Goal: Navigation & Orientation: Find specific page/section

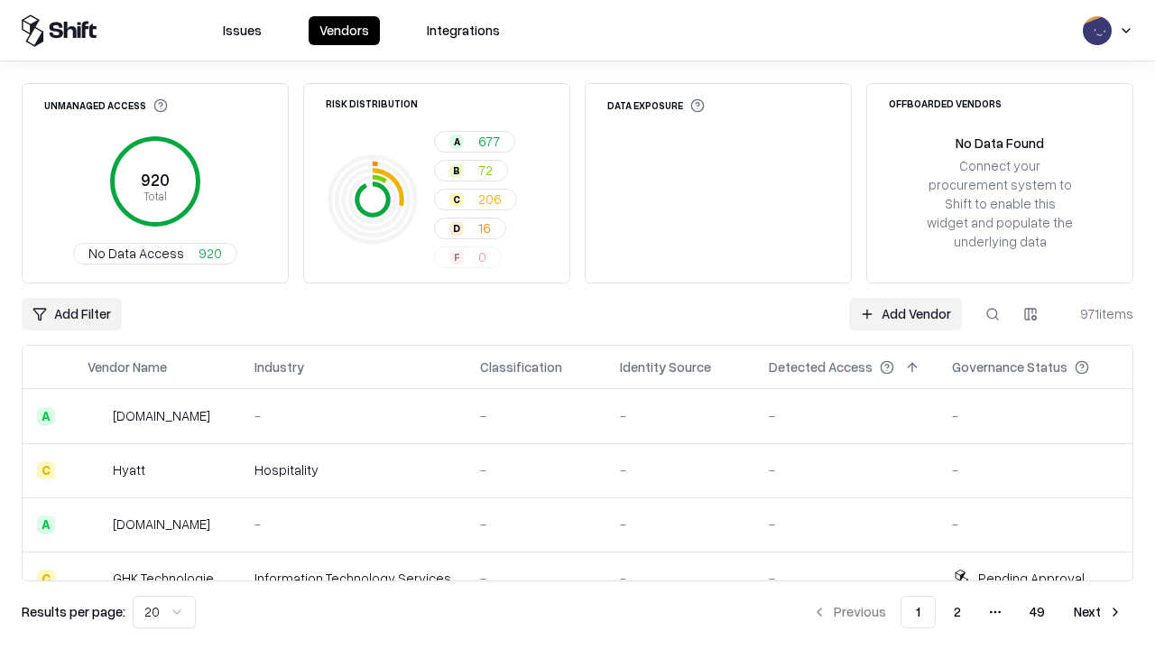
click at [164, 612] on html "Issues Vendors Integrations Unmanaged Access 920 Total No Data Access 920 Risk …" at bounding box center [577, 325] width 1155 height 650
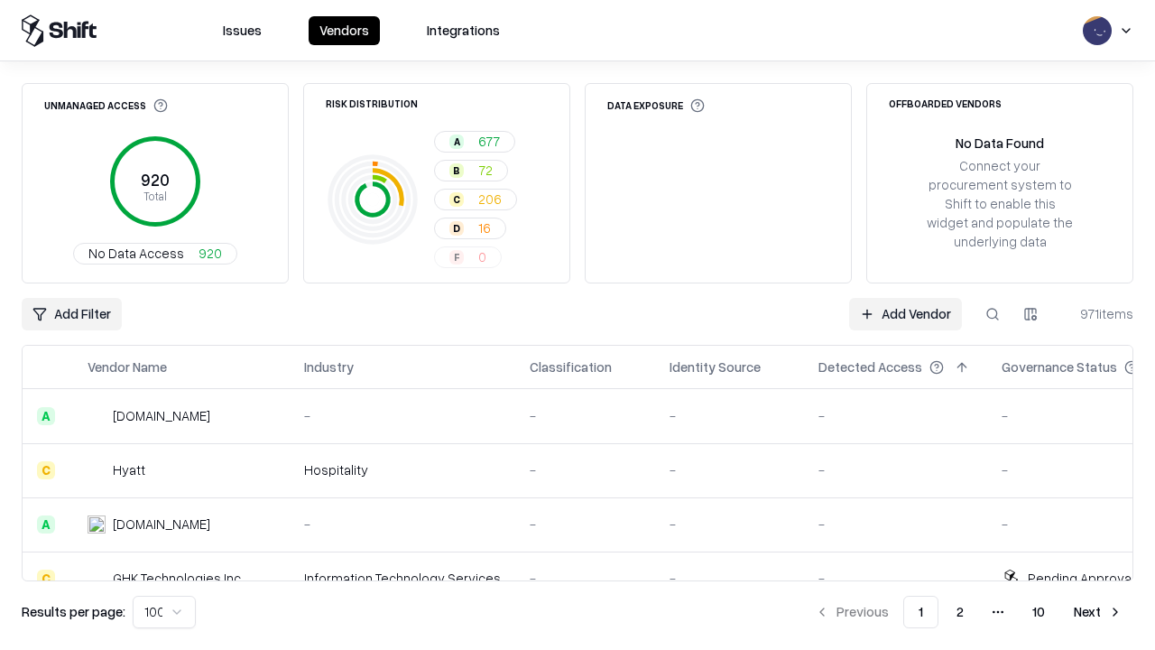
click at [1098, 612] on button "Next" at bounding box center [1098, 612] width 70 height 32
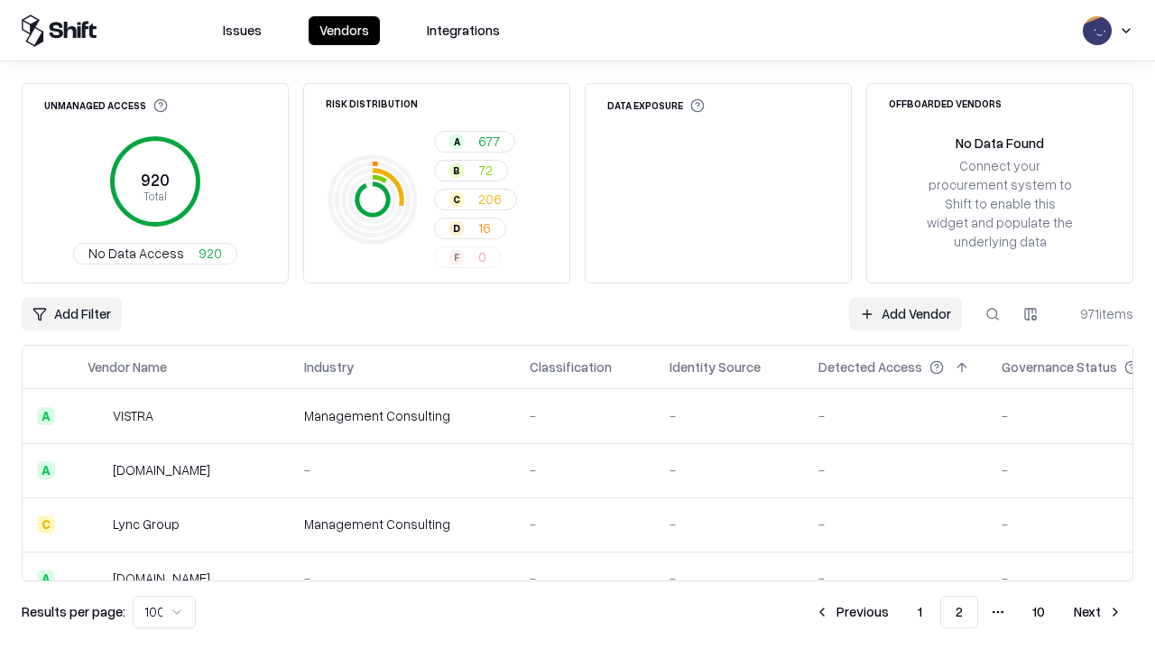
click at [1098, 612] on button "Next" at bounding box center [1098, 612] width 70 height 32
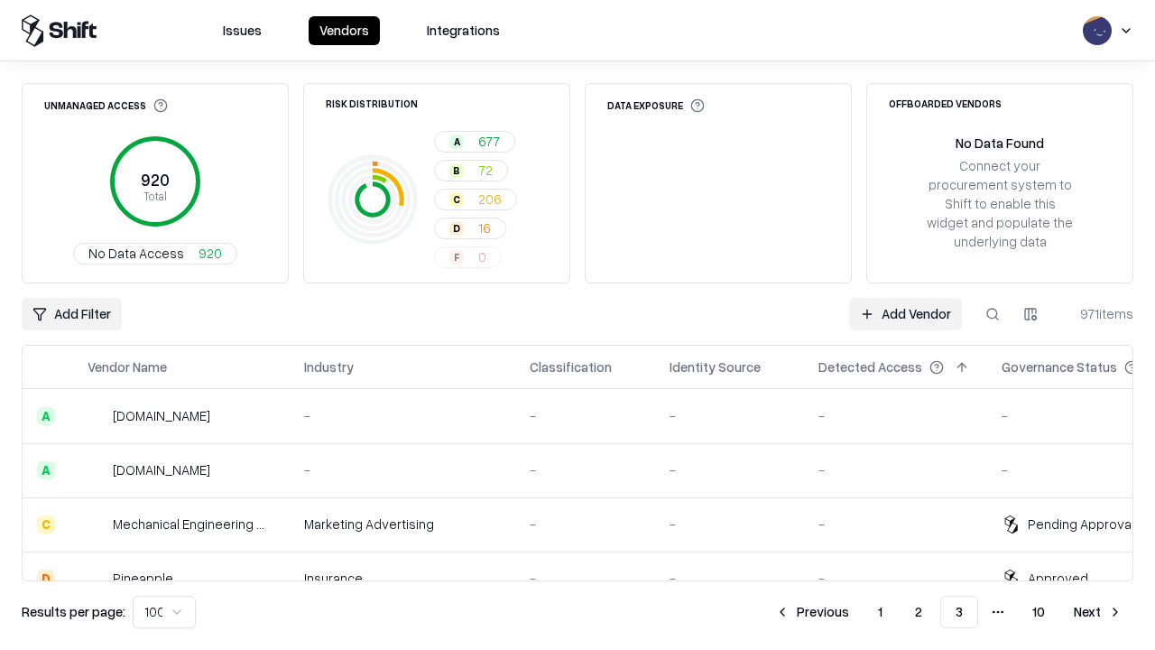
click at [1098, 612] on button "Next" at bounding box center [1098, 612] width 70 height 32
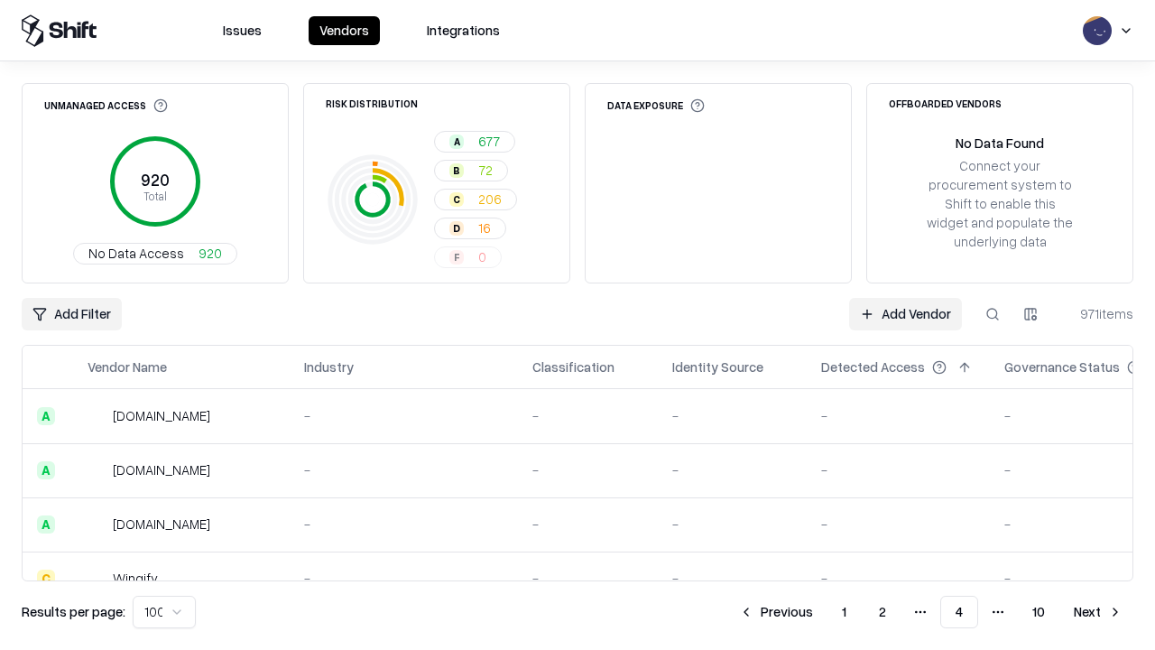
click at [1098, 612] on button "Next" at bounding box center [1098, 612] width 70 height 32
